Goal: Communication & Community: Participate in discussion

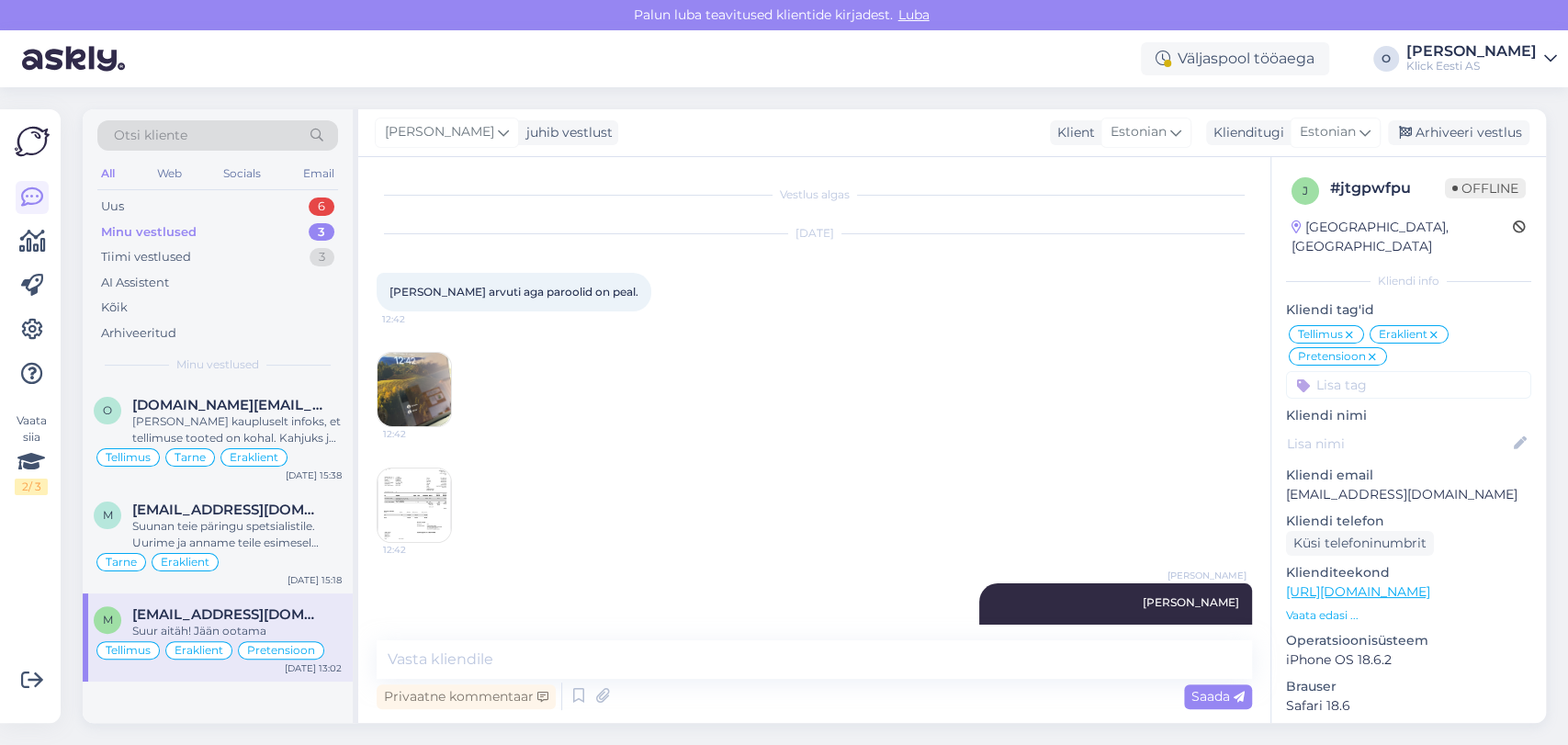
scroll to position [163, 0]
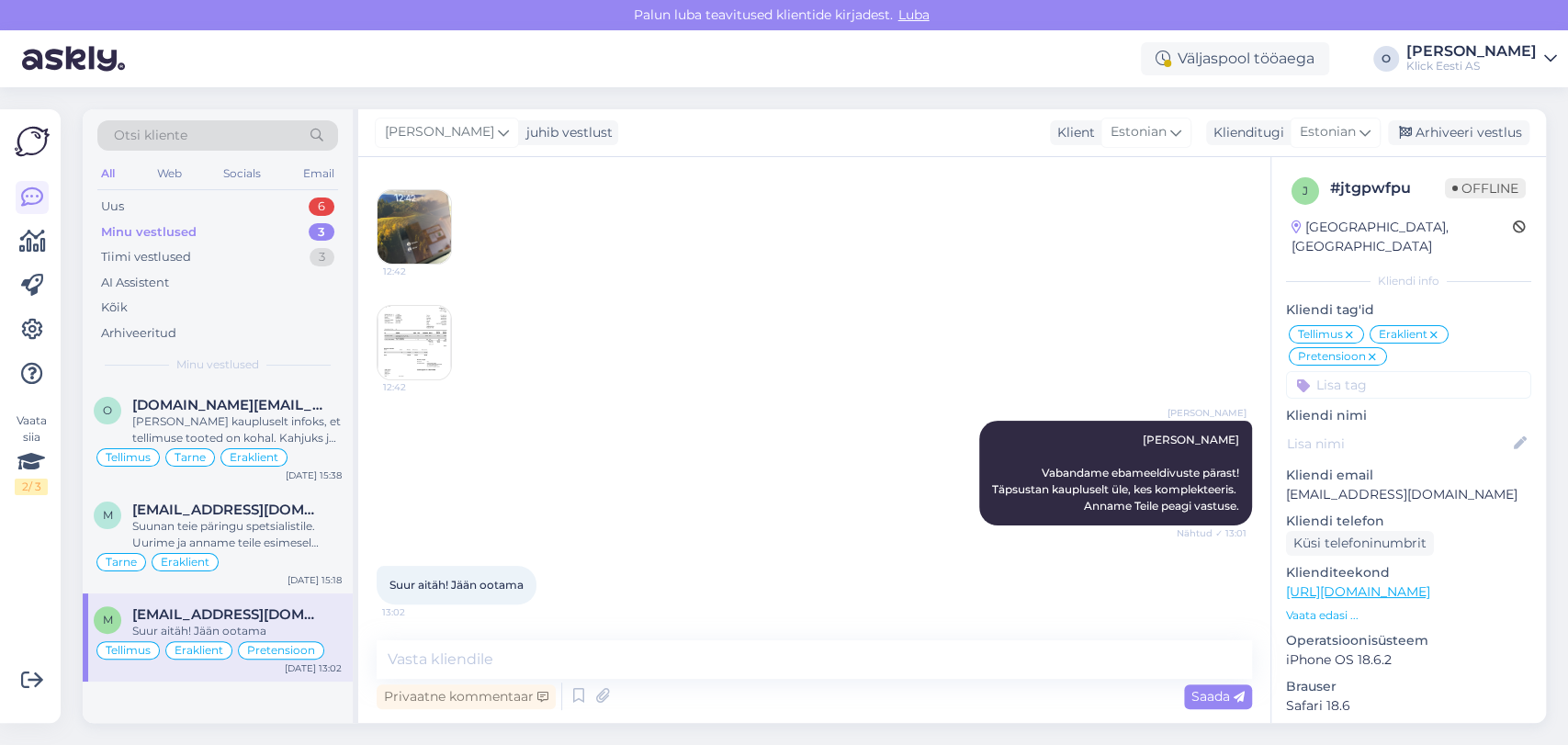
click at [219, 197] on div "Uus 6" at bounding box center [218, 206] width 241 height 26
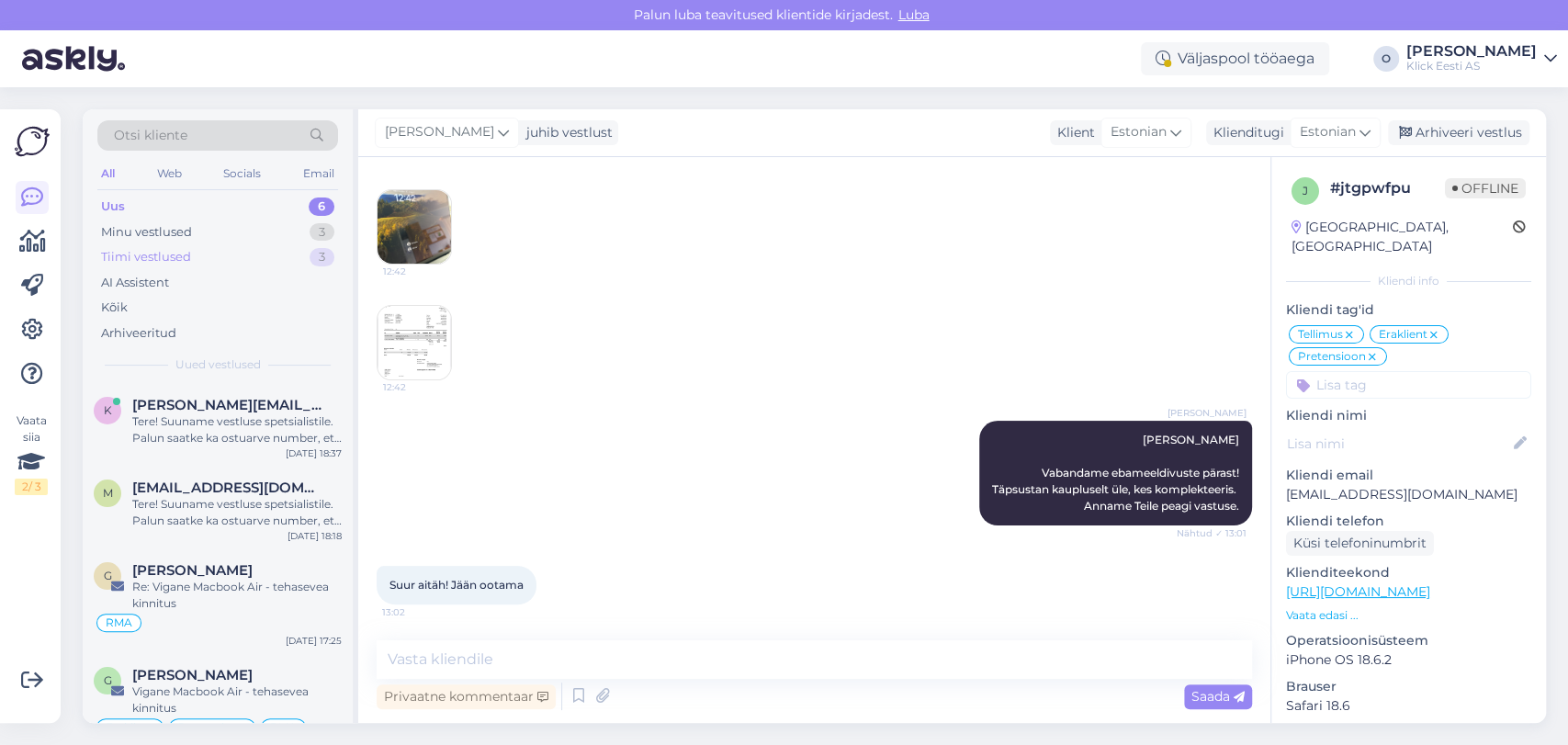
click at [206, 256] on div "Tiimi vestlused 3" at bounding box center [218, 258] width 241 height 26
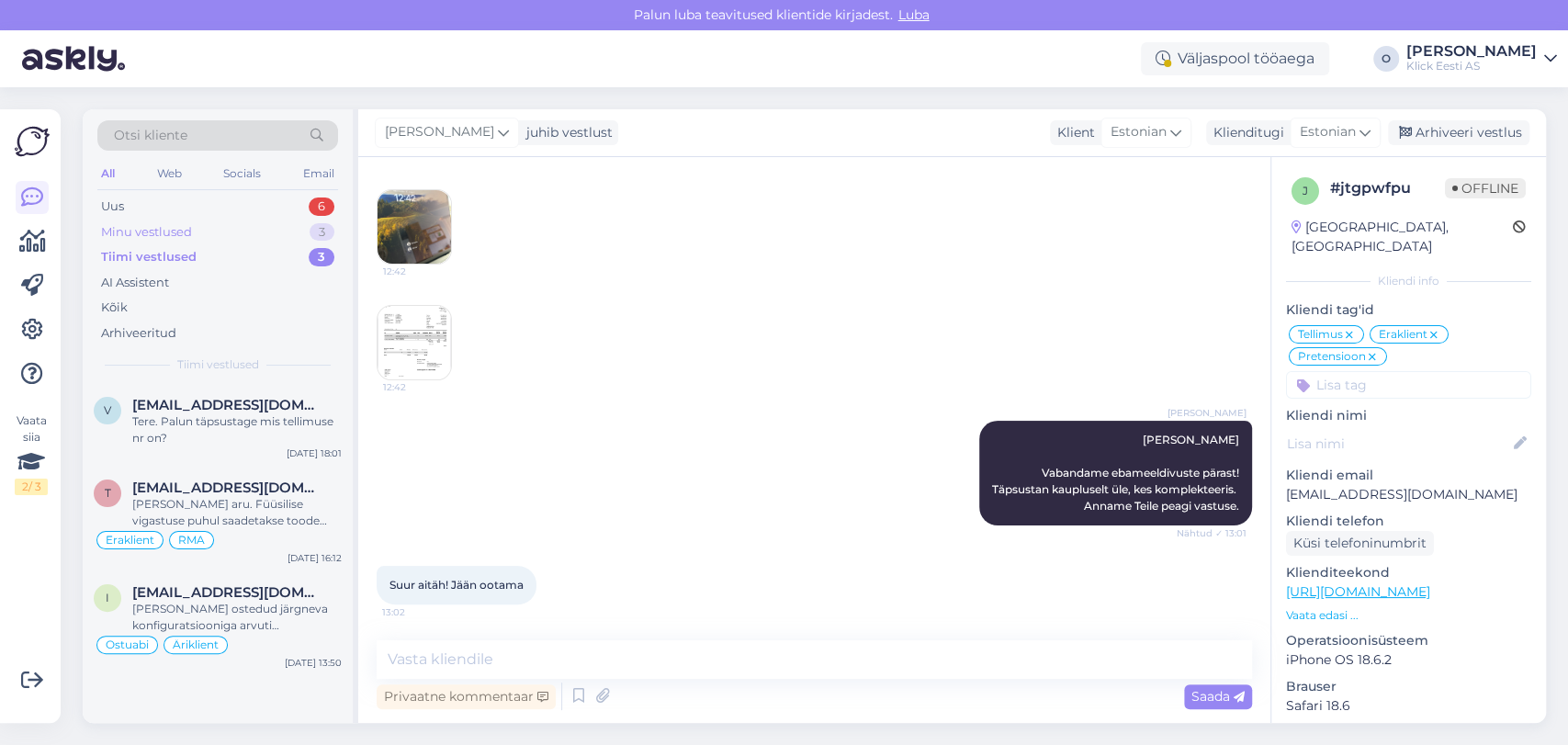
click at [191, 230] on div "Minu vestlused" at bounding box center [146, 232] width 91 height 19
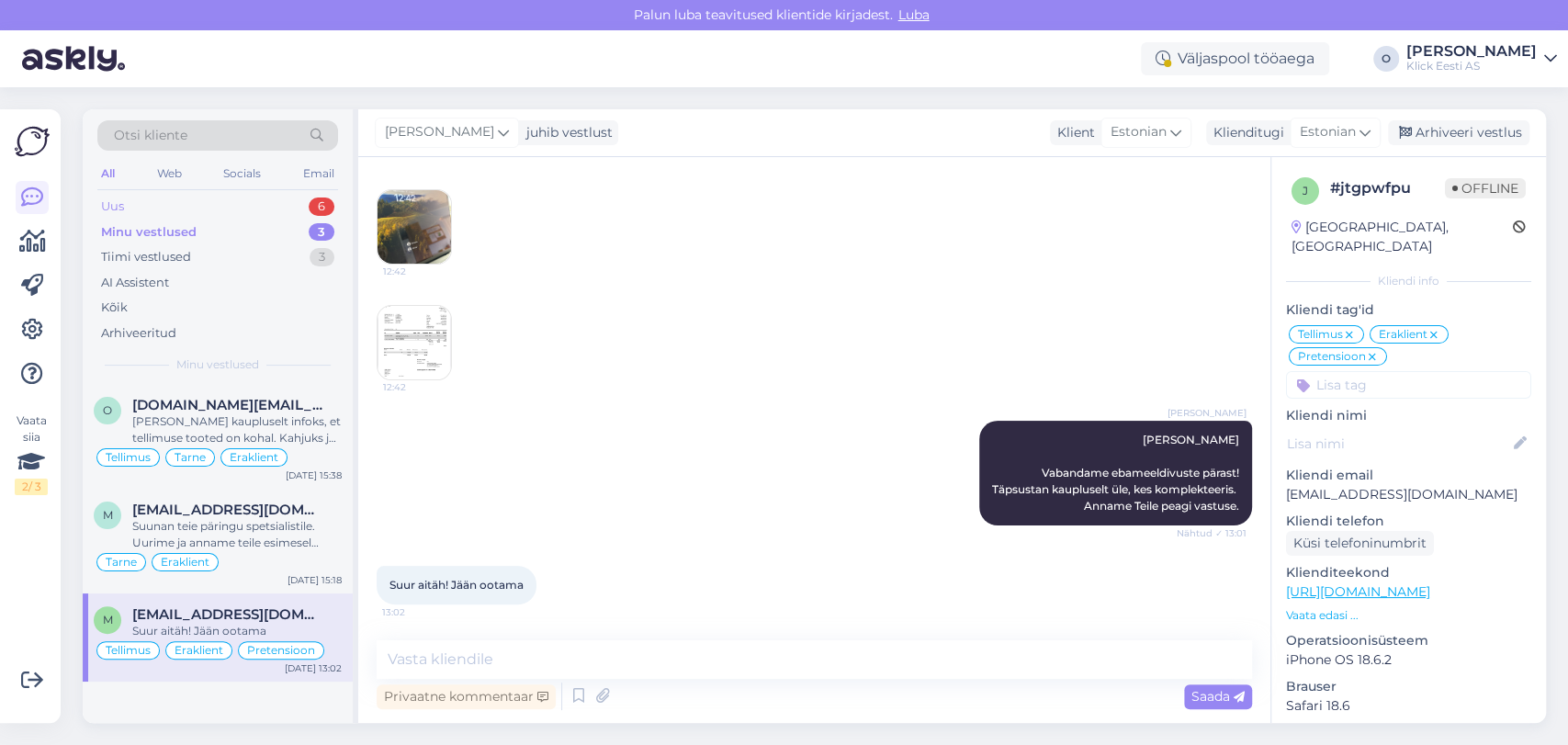
click at [191, 194] on div "Uus 6" at bounding box center [218, 206] width 241 height 26
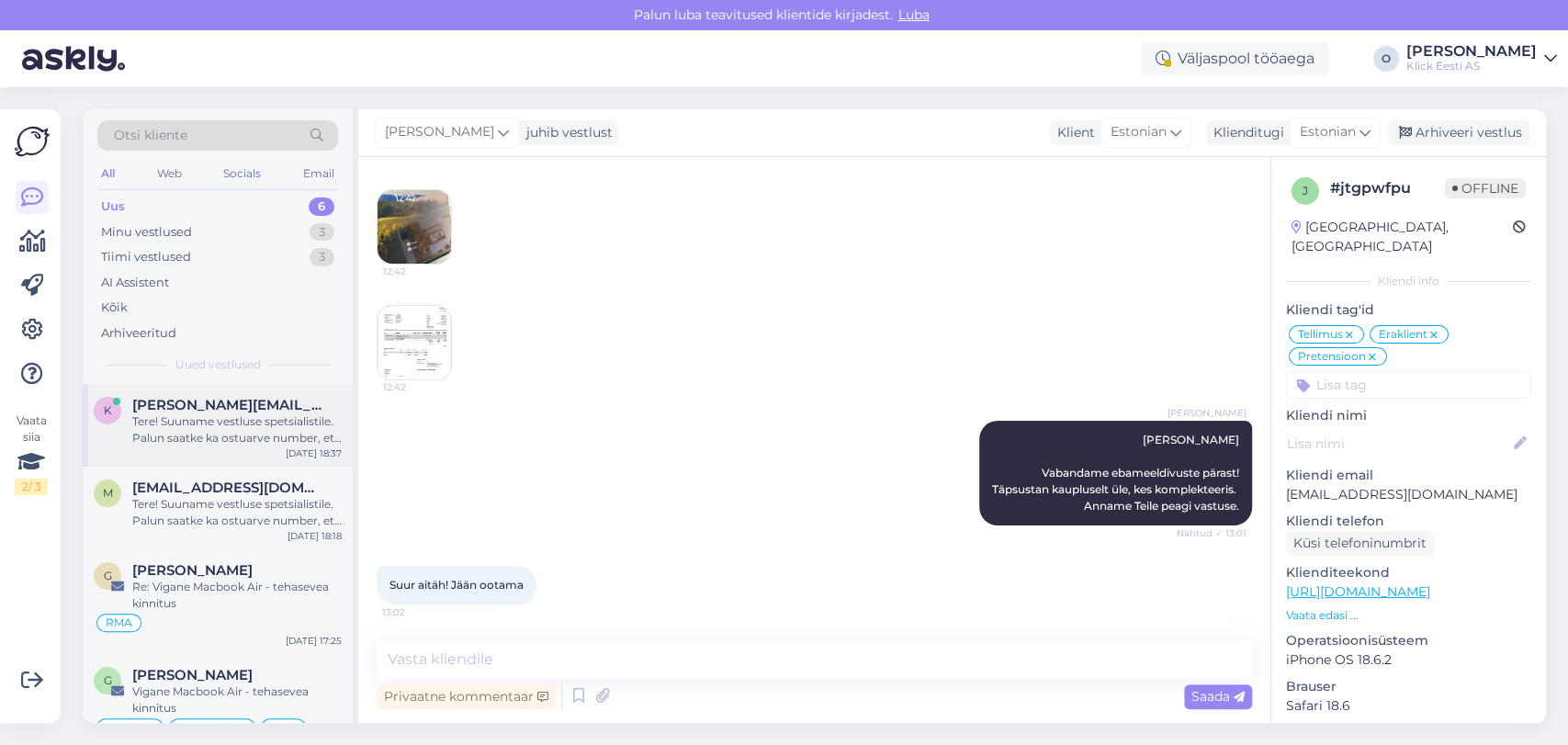
click at [175, 392] on div "k [PERSON_NAME][EMAIL_ADDRESS][DOMAIN_NAME] Tere! Suuname vestluse spetsialisti…" at bounding box center [218, 425] width 270 height 83
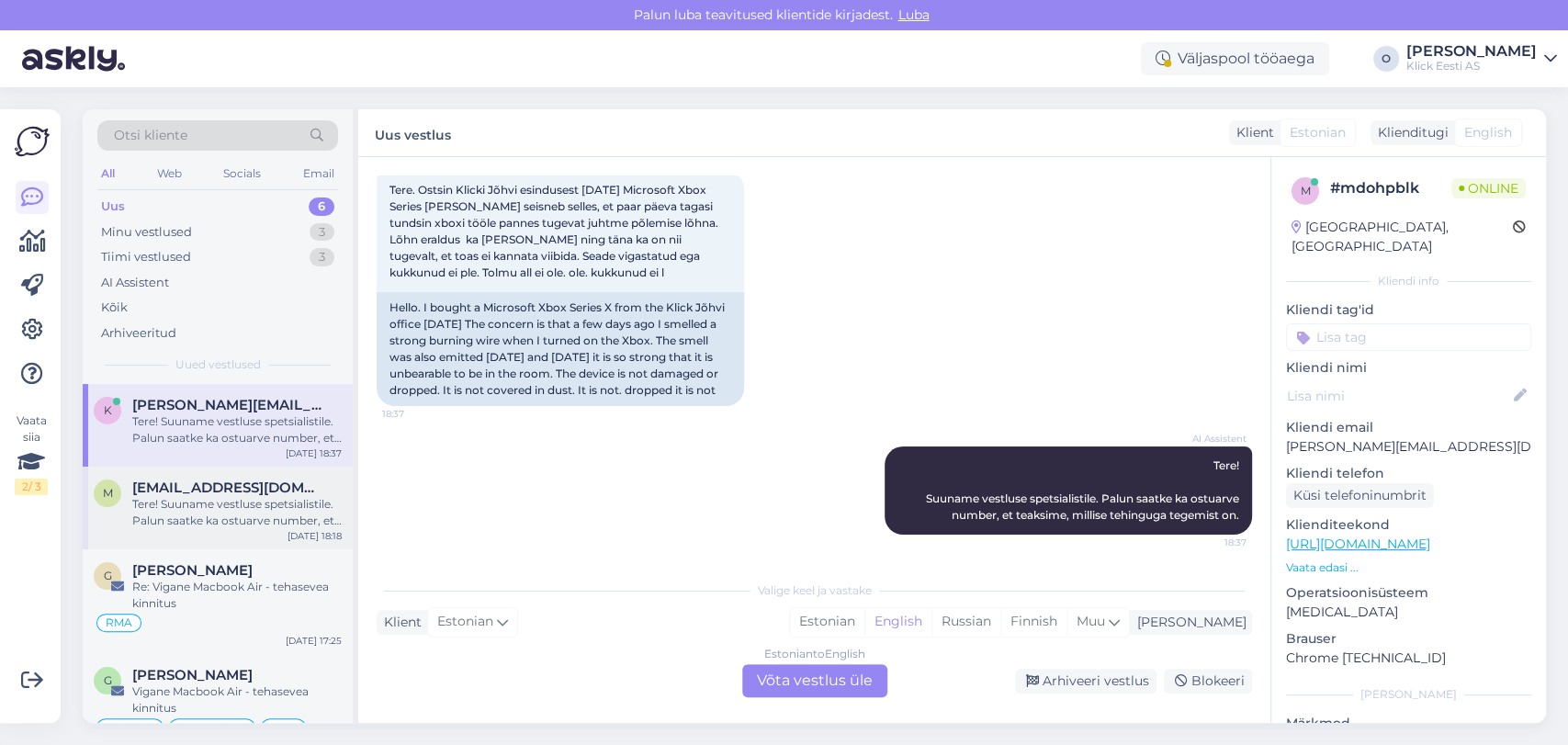
click at [181, 484] on span "[EMAIL_ADDRESS][DOMAIN_NAME]" at bounding box center [228, 487] width 191 height 17
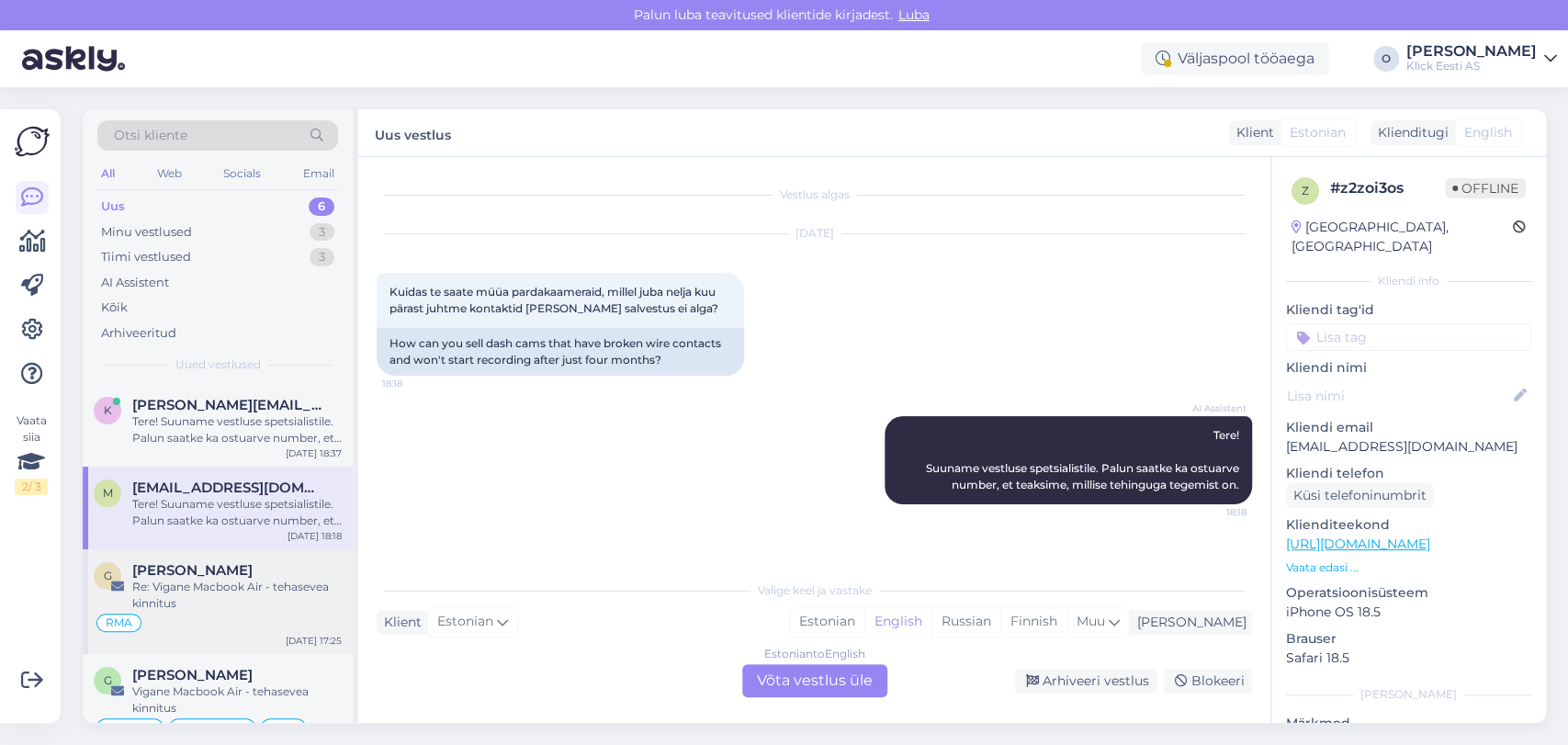
click at [165, 563] on span "[PERSON_NAME]" at bounding box center [192, 570] width 120 height 17
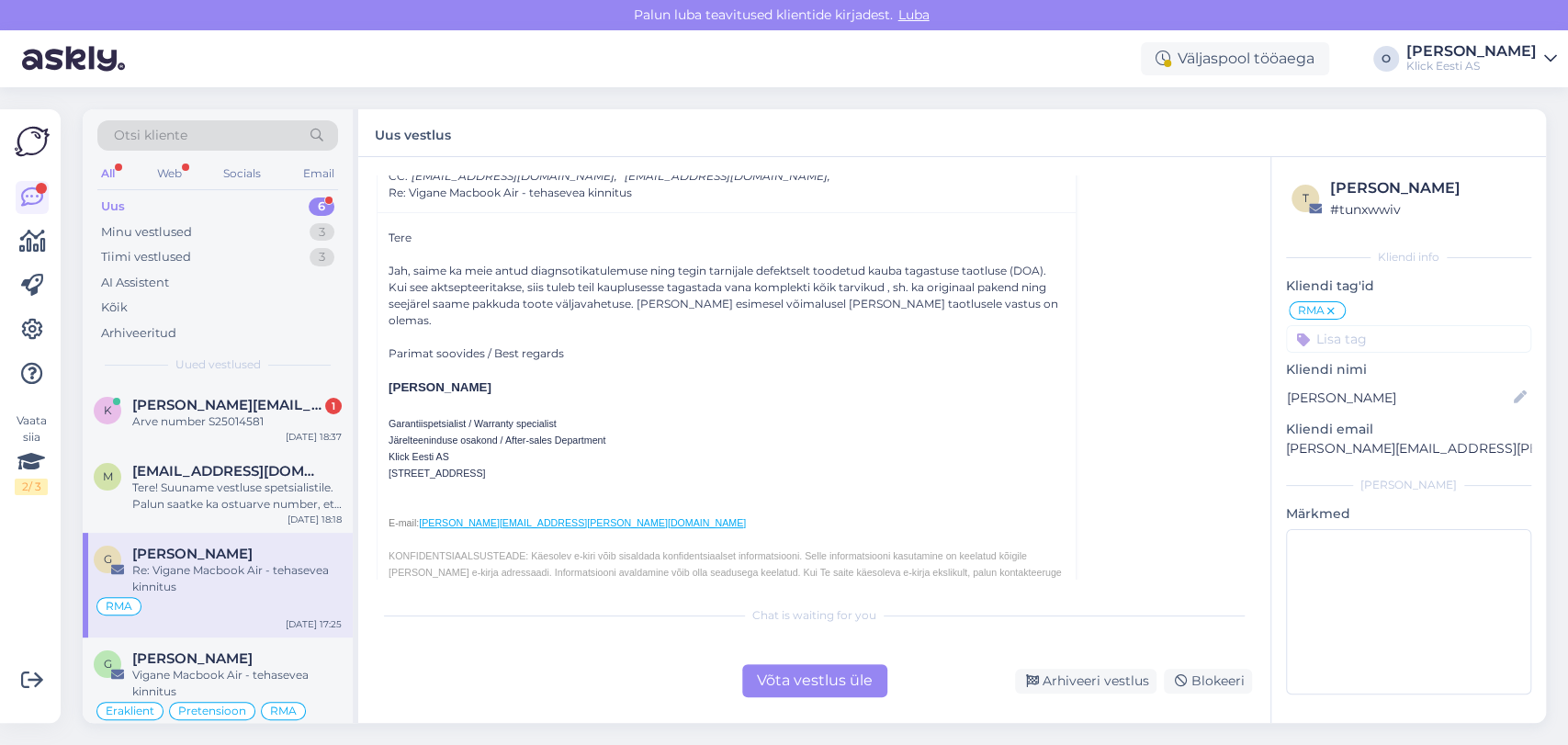
scroll to position [530, 0]
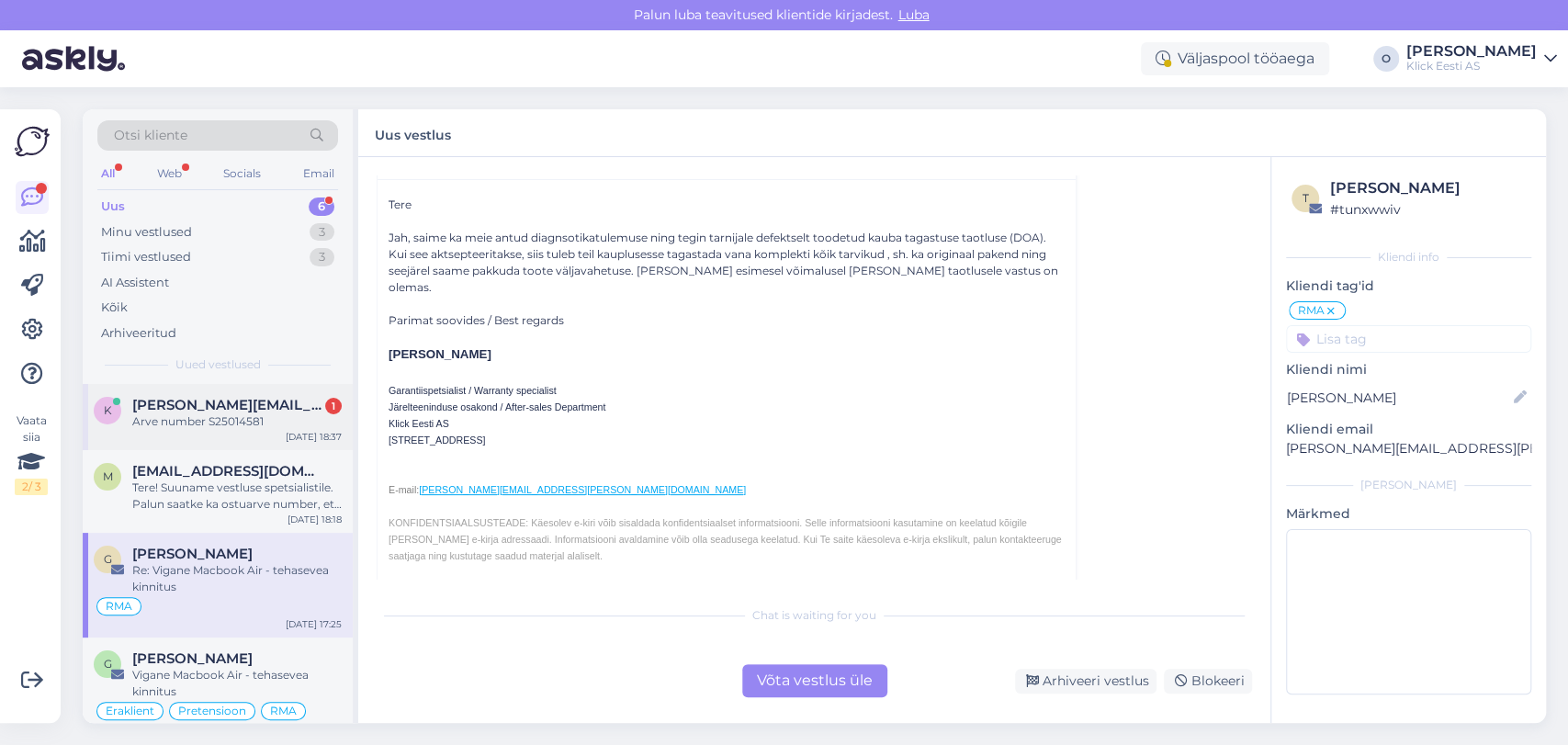
click at [230, 418] on div "Arve number S25014581" at bounding box center [237, 421] width 209 height 17
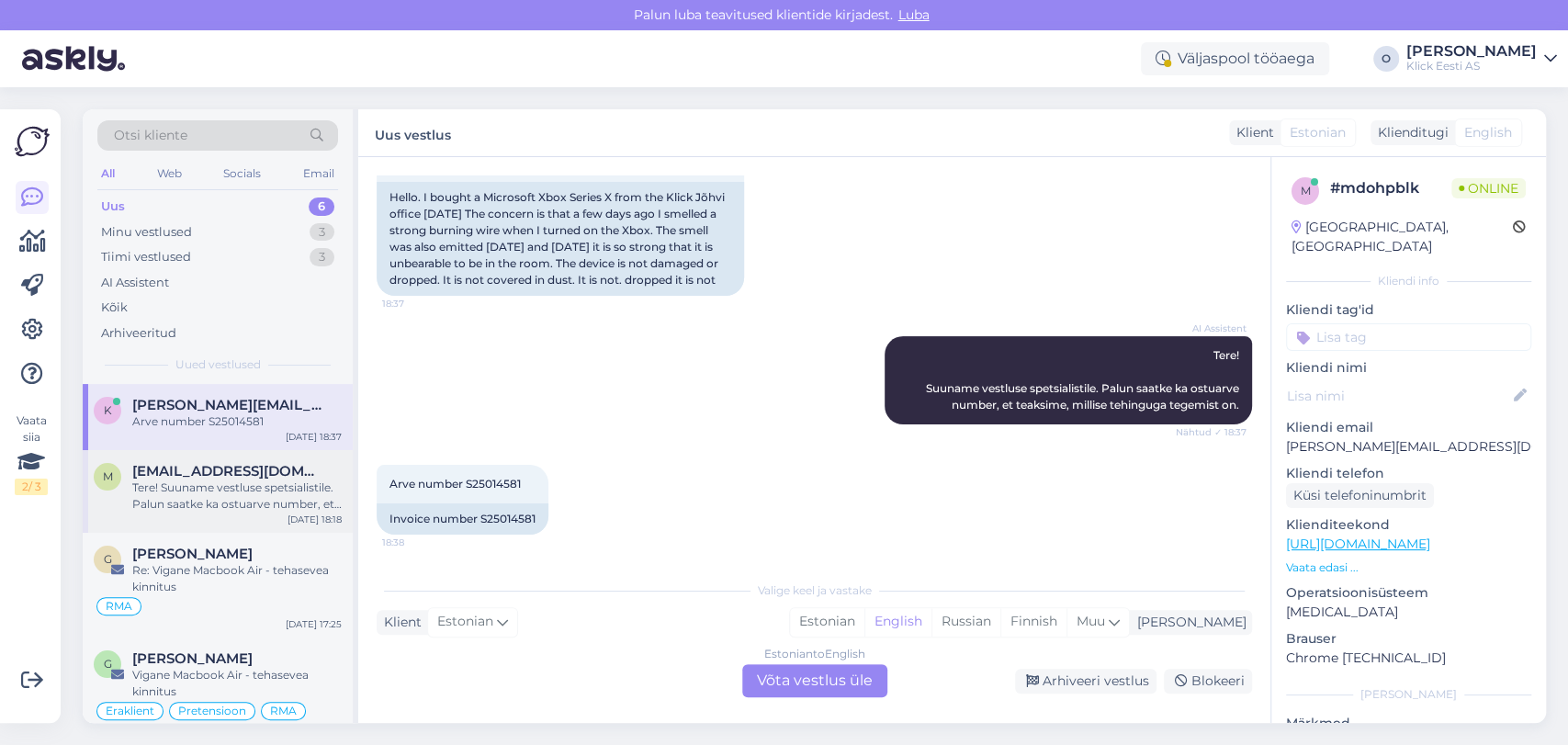
click at [234, 472] on span "[EMAIL_ADDRESS][DOMAIN_NAME]" at bounding box center [228, 471] width 191 height 17
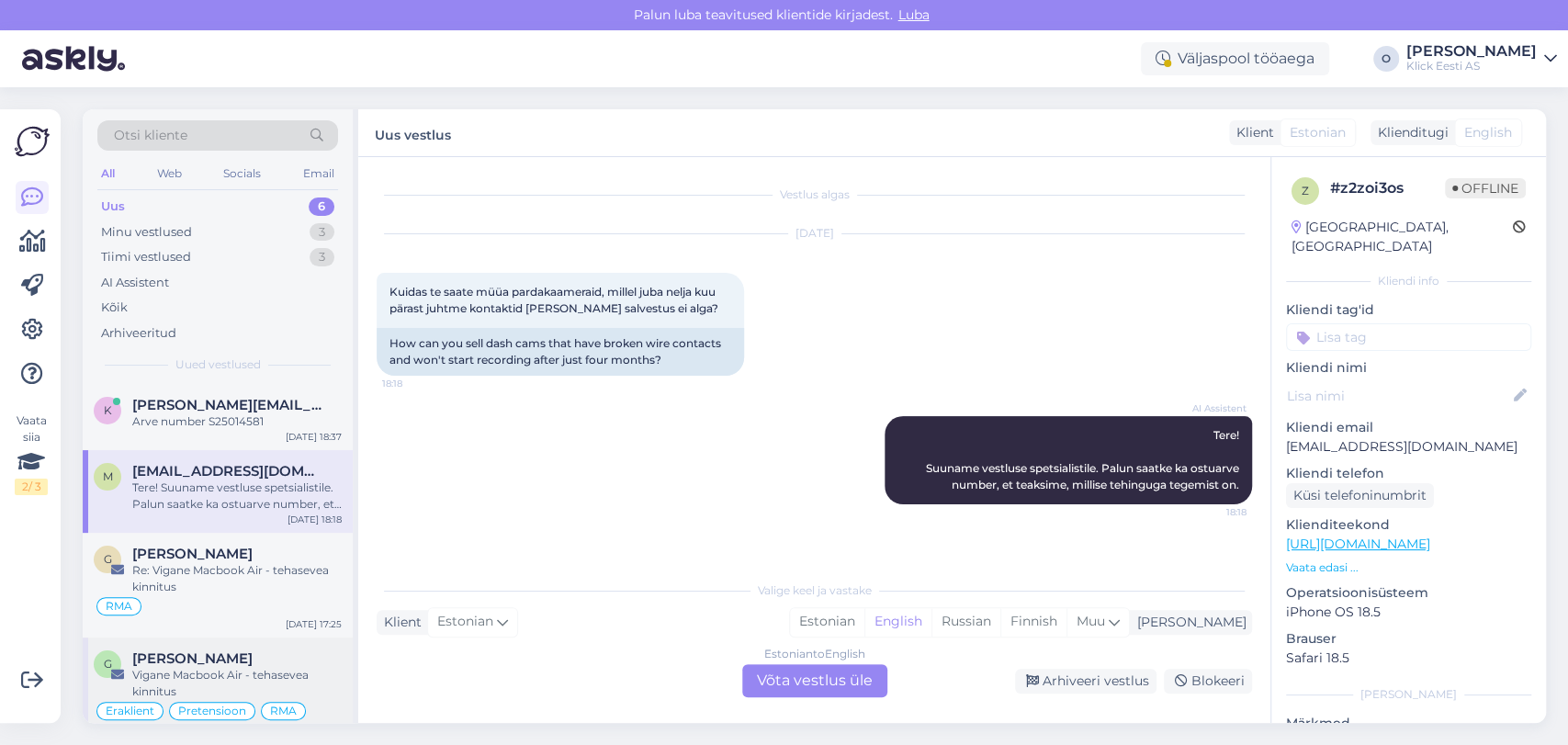
click at [200, 653] on span "[PERSON_NAME]" at bounding box center [192, 658] width 120 height 17
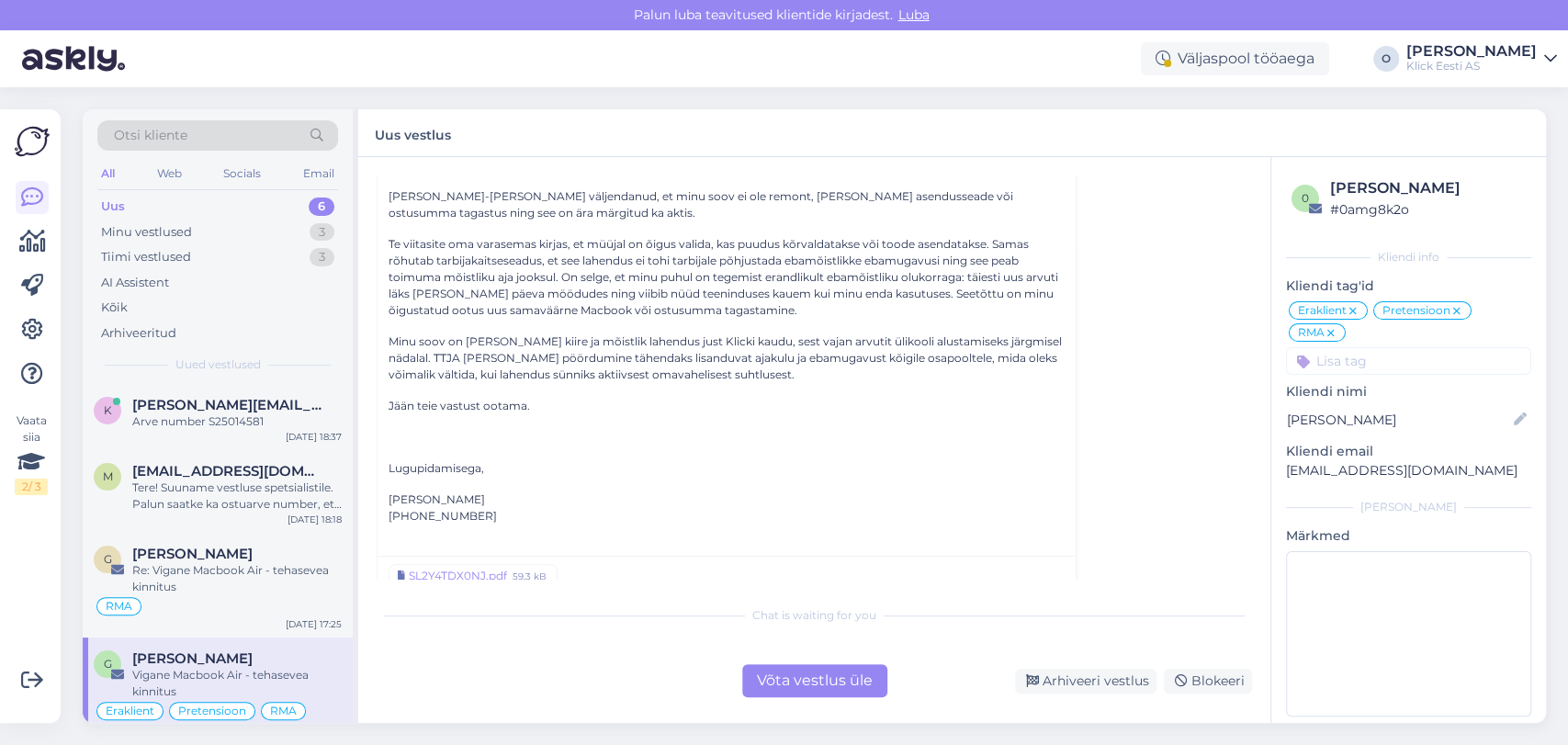
scroll to position [525, 0]
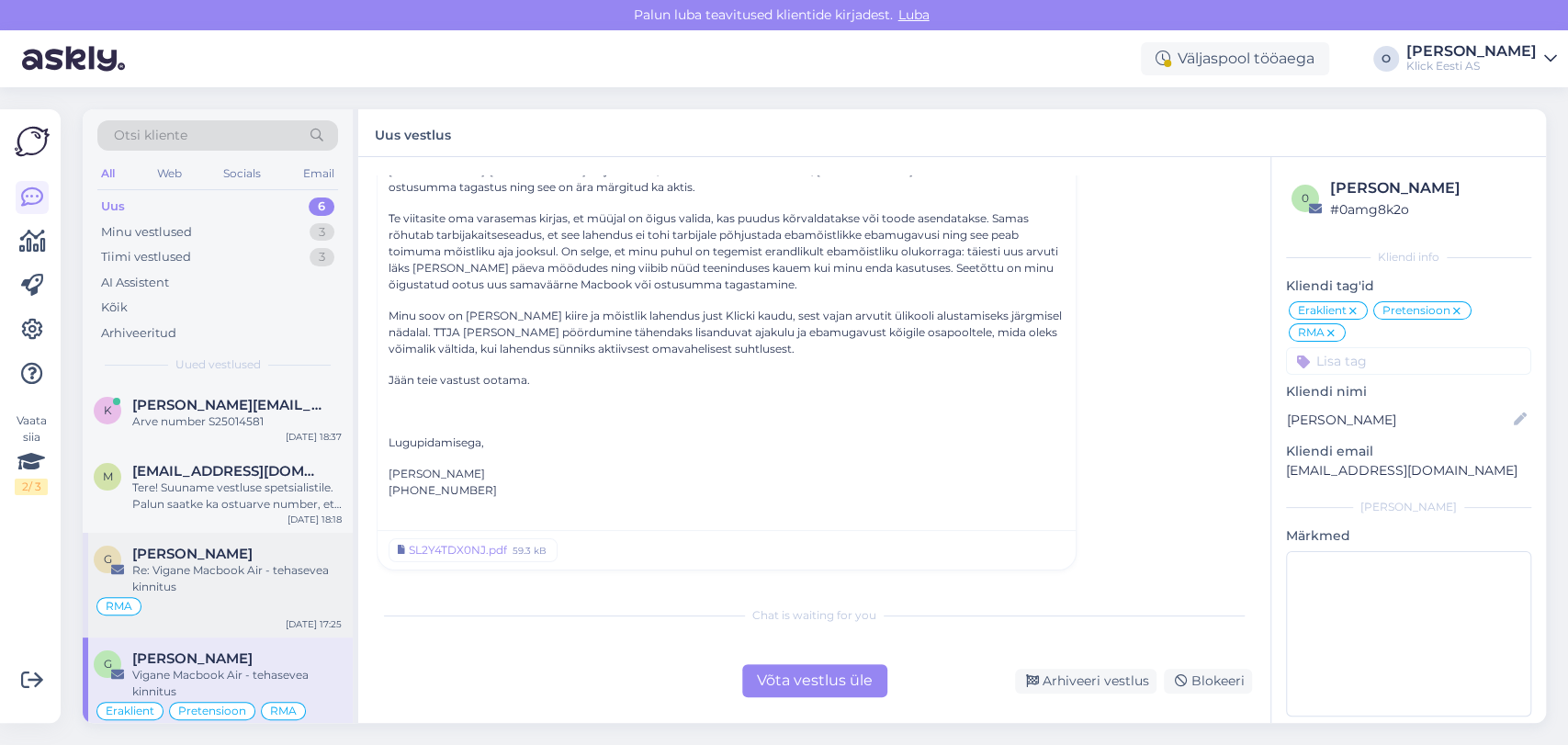
click at [196, 570] on div "Re: Vigane Macbook Air - tehasevea kinnitus" at bounding box center [237, 579] width 209 height 34
